Goal: Task Accomplishment & Management: Manage account settings

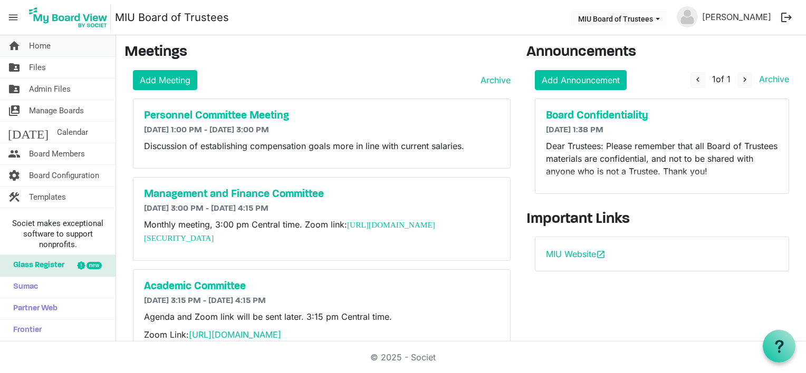
click at [53, 47] on link "home Home" at bounding box center [58, 45] width 116 height 21
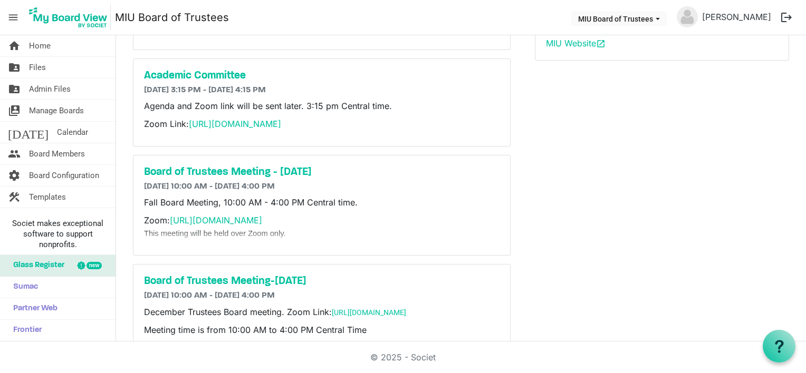
scroll to position [254, 0]
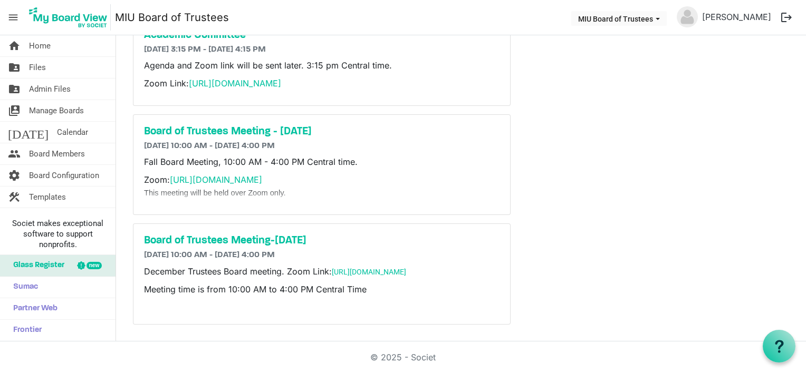
click at [151, 353] on div "© 2025 - Societ" at bounding box center [402, 358] width 601 height 32
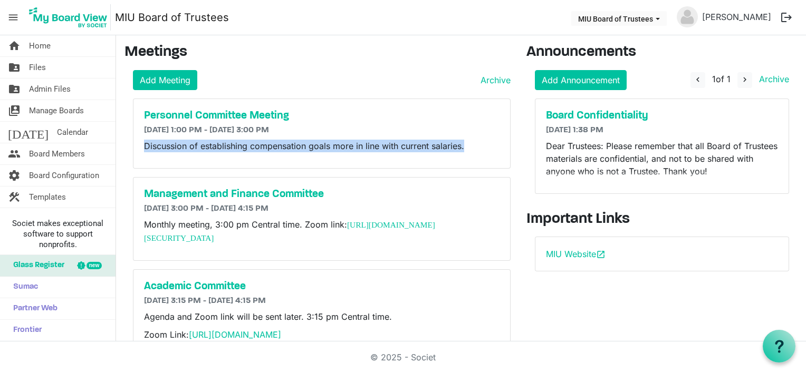
drag, startPoint x: 146, startPoint y: 145, endPoint x: 470, endPoint y: 143, distance: 323.8
click at [470, 143] on p "Discussion of establishing compensation goals more in line with current salarie…" at bounding box center [321, 146] width 355 height 13
copy p "Discussion of establishing compensation goals more in line with current salarie…"
click at [228, 114] on h5 "Personnel Committee Meeting" at bounding box center [321, 116] width 355 height 13
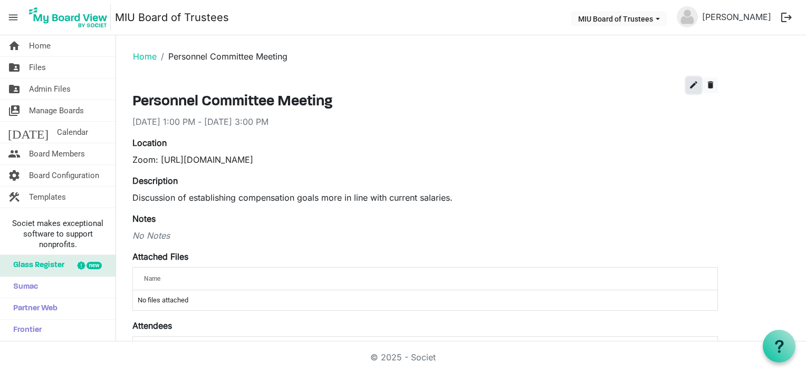
click at [691, 83] on span "edit" at bounding box center [693, 84] width 9 height 9
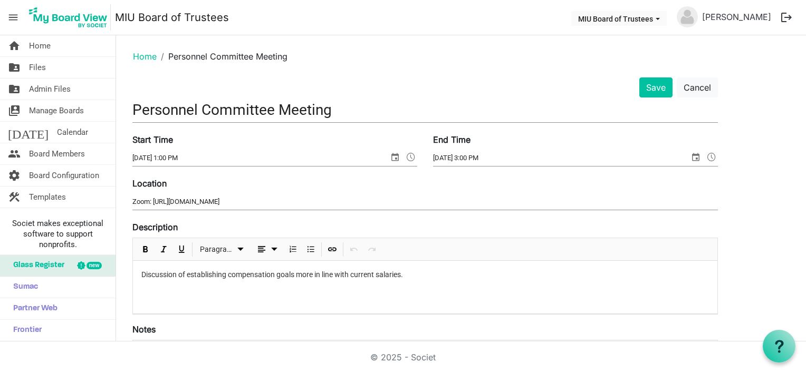
drag, startPoint x: 131, startPoint y: 200, endPoint x: 291, endPoint y: 198, distance: 159.8
click at [288, 195] on div "Location Zoom: [URL][DOMAIN_NAME]" at bounding box center [424, 194] width 601 height 35
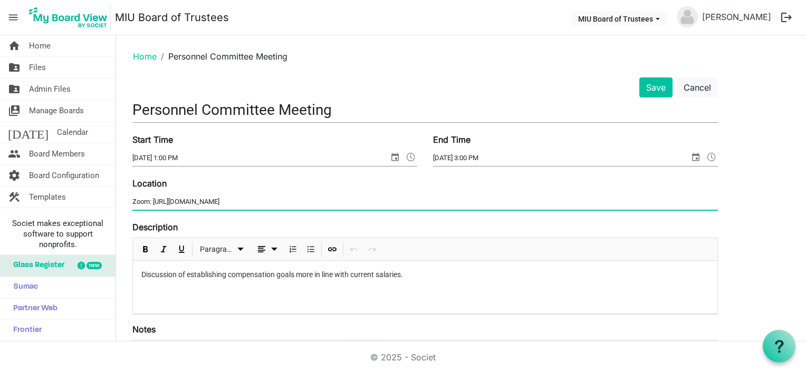
drag, startPoint x: 366, startPoint y: 198, endPoint x: 93, endPoint y: 208, distance: 272.9
click at [93, 208] on div "home Home folder_shared Files folder_shared Admin Files switch_account Manage B…" at bounding box center [403, 188] width 806 height 306
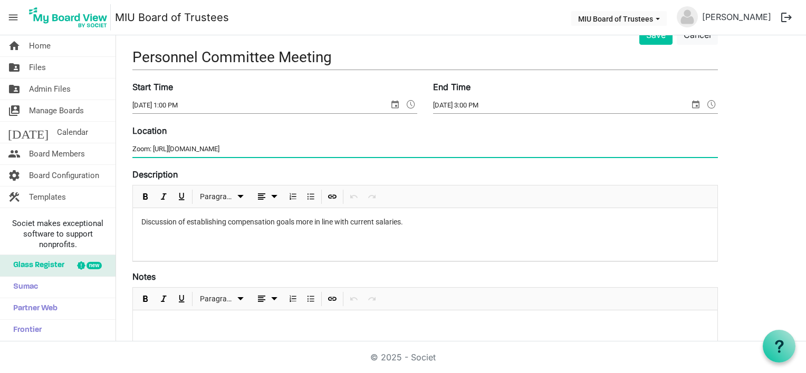
scroll to position [105, 0]
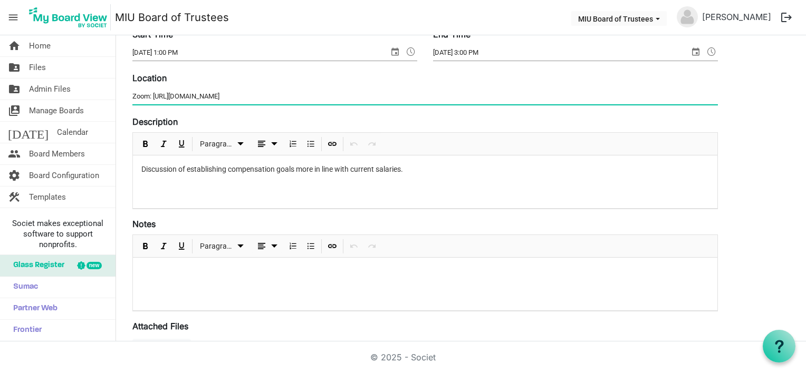
click at [145, 265] on div at bounding box center [425, 284] width 584 height 53
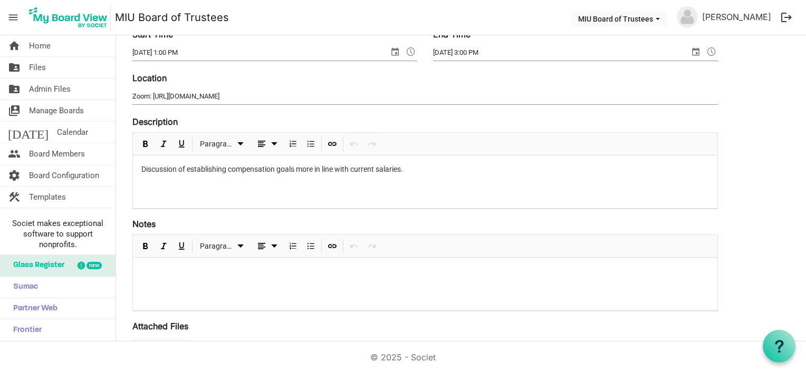
paste div
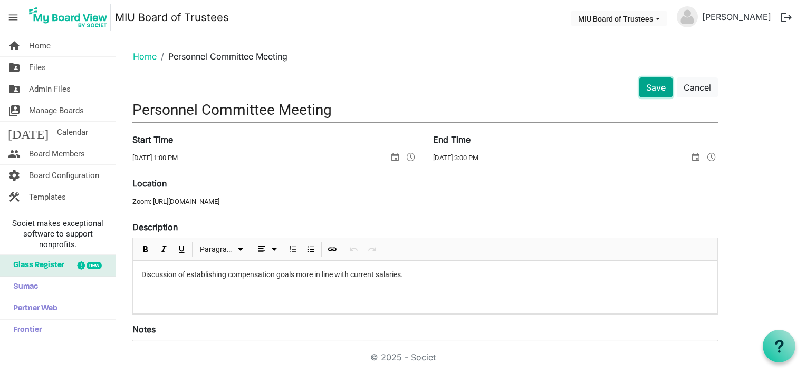
click at [655, 89] on button "Save" at bounding box center [655, 88] width 33 height 20
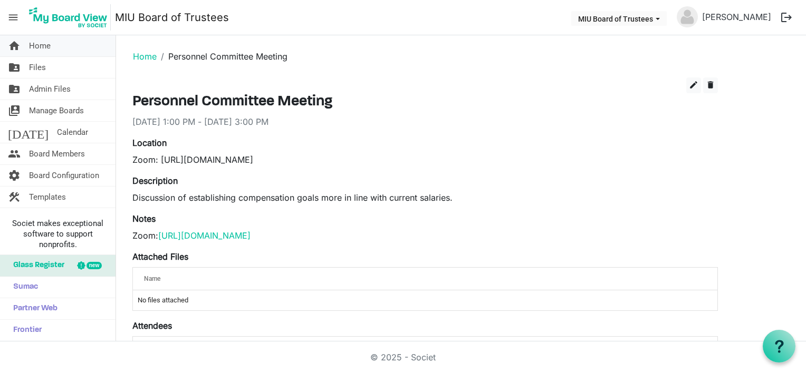
click at [36, 45] on span "Home" at bounding box center [40, 45] width 22 height 21
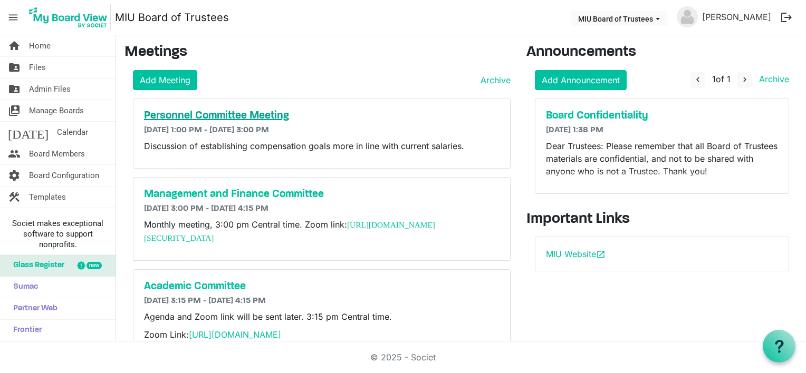
click at [255, 115] on h5 "Personnel Committee Meeting" at bounding box center [321, 116] width 355 height 13
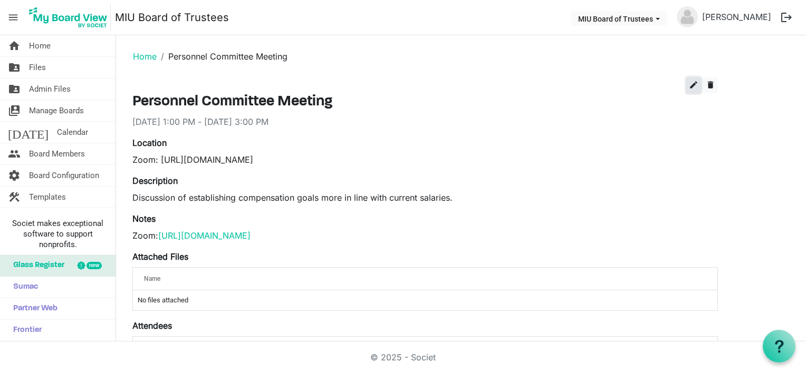
click at [693, 82] on span "edit" at bounding box center [693, 84] width 9 height 9
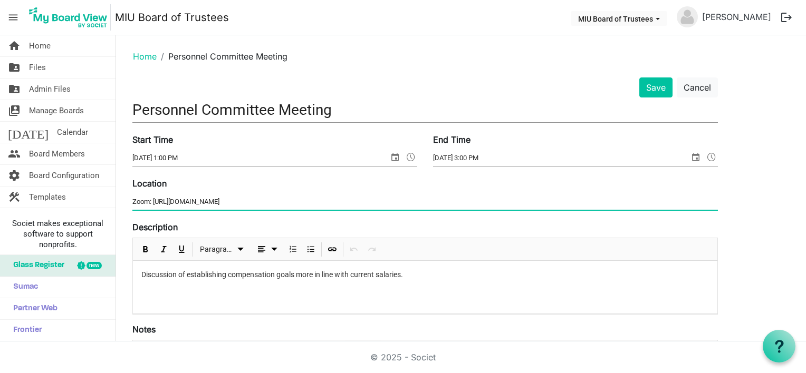
drag, startPoint x: 132, startPoint y: 200, endPoint x: 437, endPoint y: 184, distance: 304.8
click at [437, 184] on div "Location Zoom: https://miu-edu-online.zoom.us/my/miuboard?omn=89310924842" at bounding box center [424, 194] width 601 height 35
click at [157, 284] on div "Discussion of establishing compensation goals more in line with current salarie…" at bounding box center [425, 287] width 584 height 53
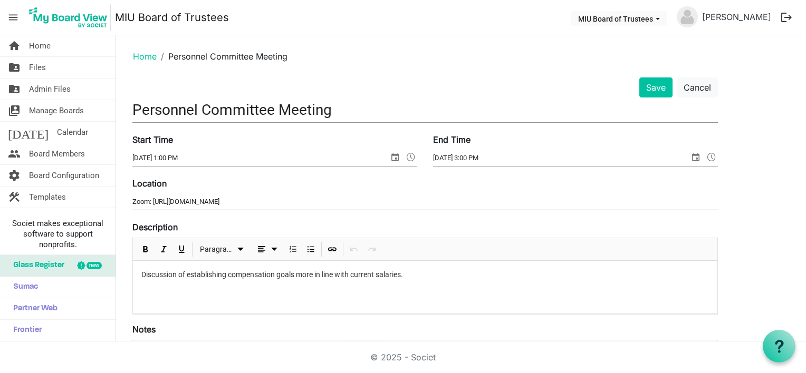
click at [430, 276] on p "Discussion of establishing compensation goals more in line with current salarie…" at bounding box center [425, 275] width 568 height 11
click at [414, 274] on p "Discussion of establishing compensation goals more in line with current salarie…" at bounding box center [425, 281] width 568 height 22
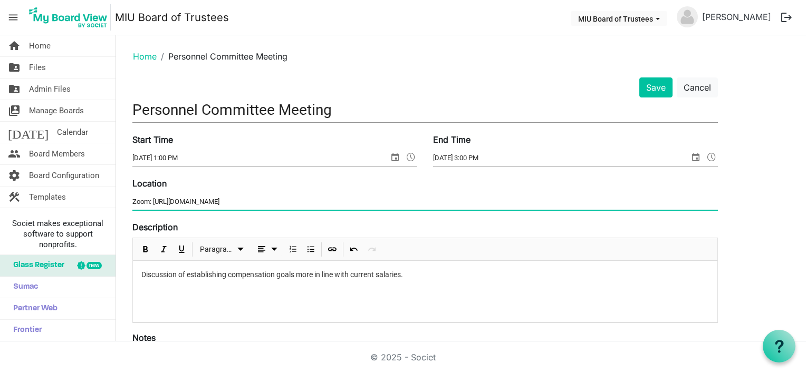
drag, startPoint x: 133, startPoint y: 201, endPoint x: 401, endPoint y: 194, distance: 268.6
click at [401, 194] on input "Zoom: https://miu-edu-online.zoom.us/my/miuboard?omn=89310924842" at bounding box center [424, 202] width 585 height 16
click at [307, 284] on p "Discussion of establishing compensation goals more in line with current salarie…" at bounding box center [425, 292] width 568 height 44
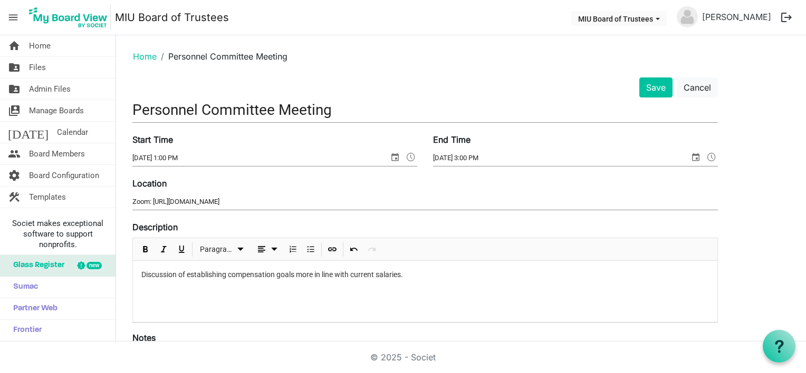
paste div
click at [655, 88] on button "Save" at bounding box center [655, 88] width 33 height 20
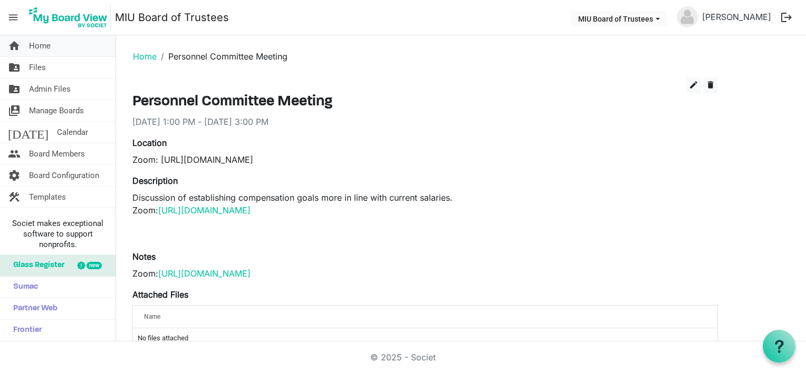
click at [35, 48] on span "Home" at bounding box center [40, 45] width 22 height 21
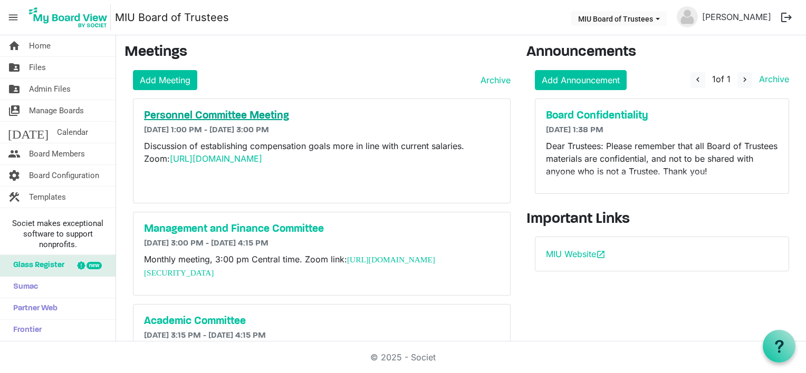
click at [270, 115] on h5 "Personnel Committee Meeting" at bounding box center [321, 116] width 355 height 13
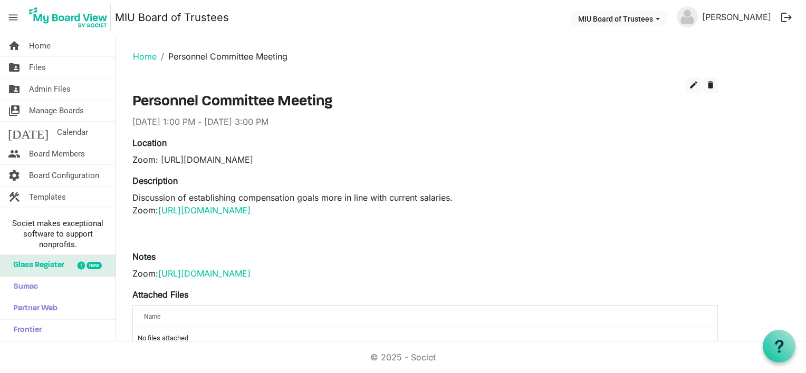
click at [174, 219] on p "Discussion of establishing compensation goals more in line with current salarie…" at bounding box center [424, 216] width 585 height 51
click at [458, 211] on p "Discussion of establishing compensation goals more in line with current salarie…" at bounding box center [424, 216] width 585 height 51
click at [443, 207] on p "Discussion of establishing compensation goals more in line with current salarie…" at bounding box center [424, 216] width 585 height 51
click at [432, 208] on p "Discussion of establishing compensation goals more in line with current salarie…" at bounding box center [424, 216] width 585 height 51
click at [690, 83] on span "edit" at bounding box center [693, 84] width 9 height 9
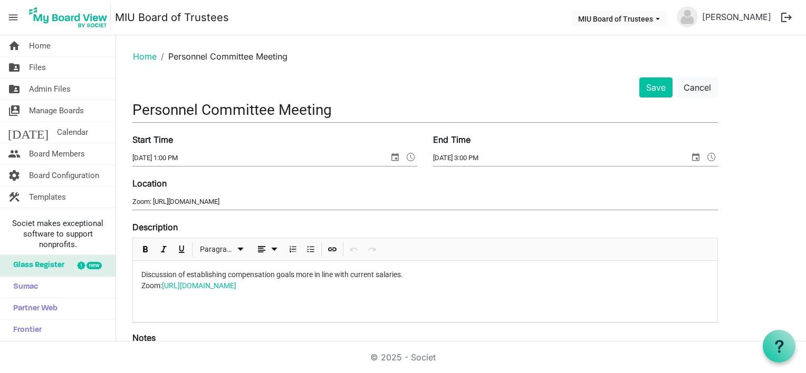
click at [416, 287] on p "Discussion of establishing compensation goals more in line with current salarie…" at bounding box center [425, 292] width 568 height 44
click at [654, 91] on button "Save" at bounding box center [655, 88] width 33 height 20
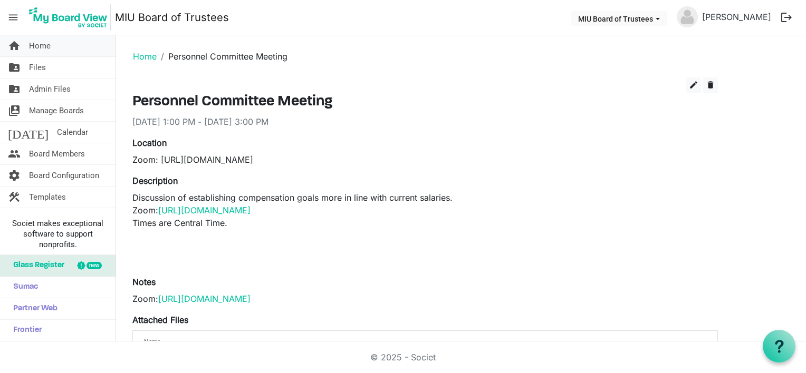
click at [38, 46] on span "Home" at bounding box center [40, 45] width 22 height 21
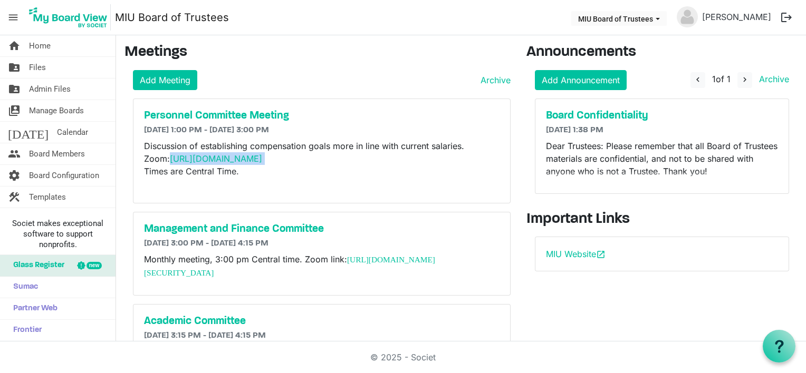
drag, startPoint x: 170, startPoint y: 158, endPoint x: 463, endPoint y: 155, distance: 292.2
click at [463, 155] on p "Discussion of establishing compensation goals more in line with current salarie…" at bounding box center [321, 178] width 355 height 76
copy span "[URL][DOMAIN_NAME]"
